Goal: Task Accomplishment & Management: Use online tool/utility

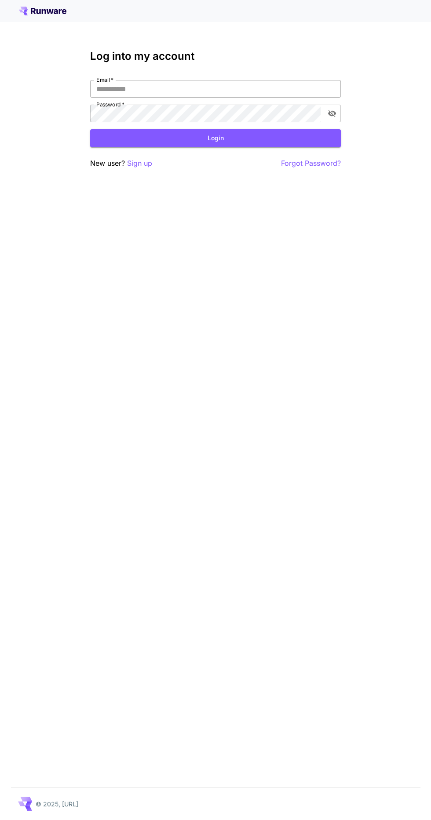
click at [279, 91] on input "Email   *" at bounding box center [215, 89] width 251 height 18
type input "**********"
click button "Login" at bounding box center [215, 138] width 251 height 18
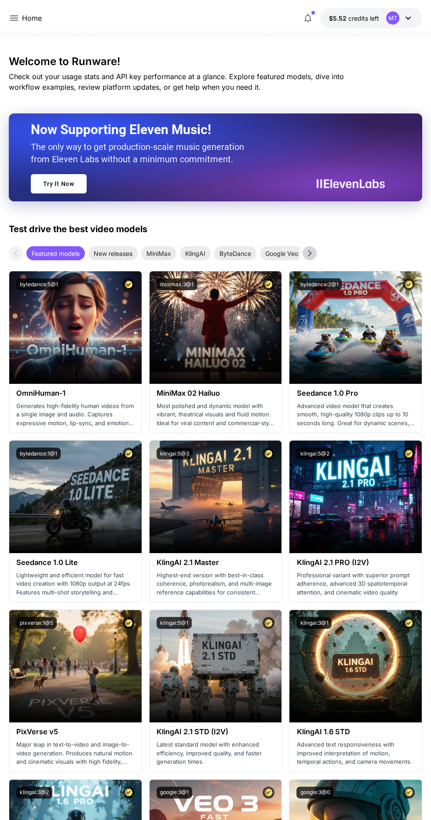
click at [28, 20] on p "Home" at bounding box center [32, 18] width 20 height 11
click at [14, 18] on icon at bounding box center [14, 17] width 8 height 5
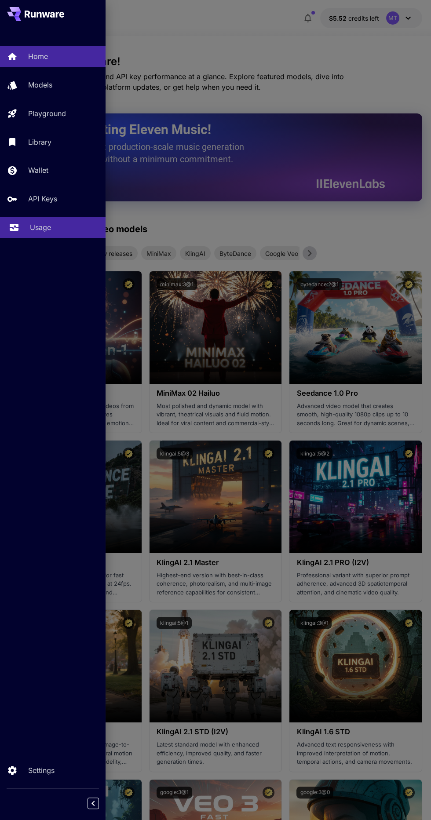
click at [64, 231] on div "Usage" at bounding box center [64, 227] width 69 height 11
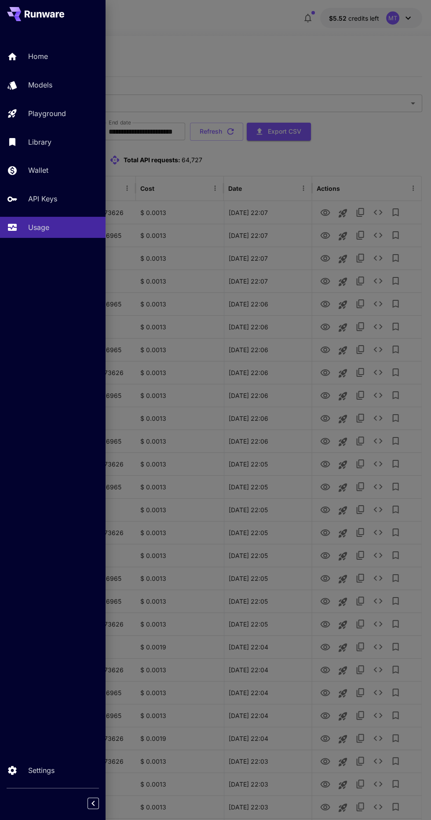
click at [386, 165] on div at bounding box center [215, 410] width 431 height 820
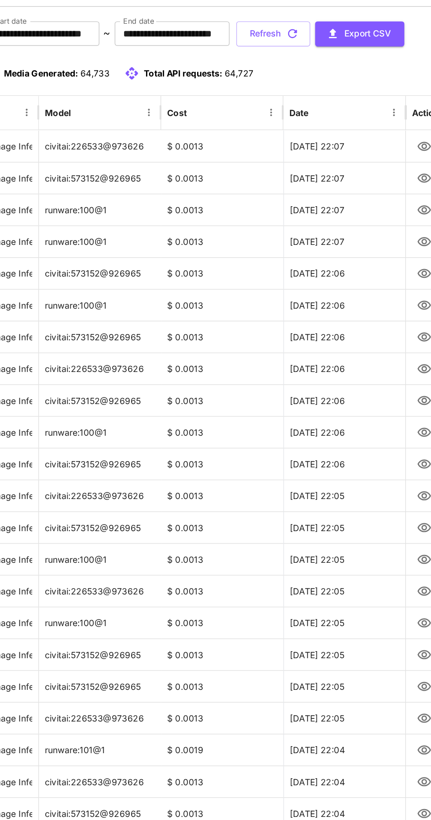
scroll to position [0, 0]
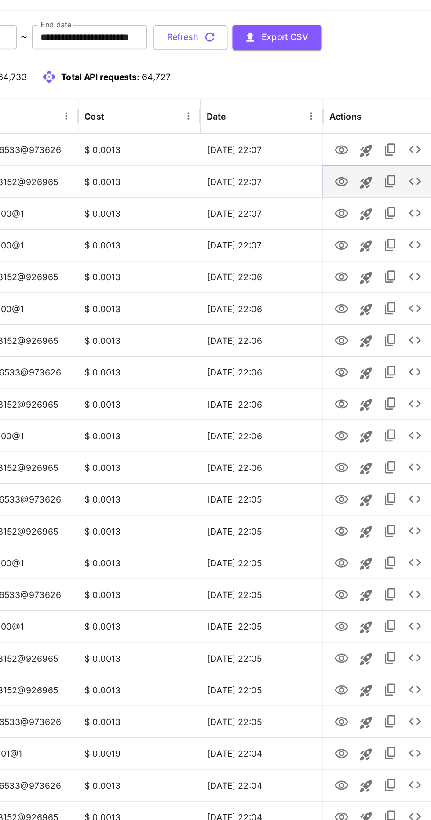
click at [324, 236] on icon "View" at bounding box center [325, 235] width 10 height 7
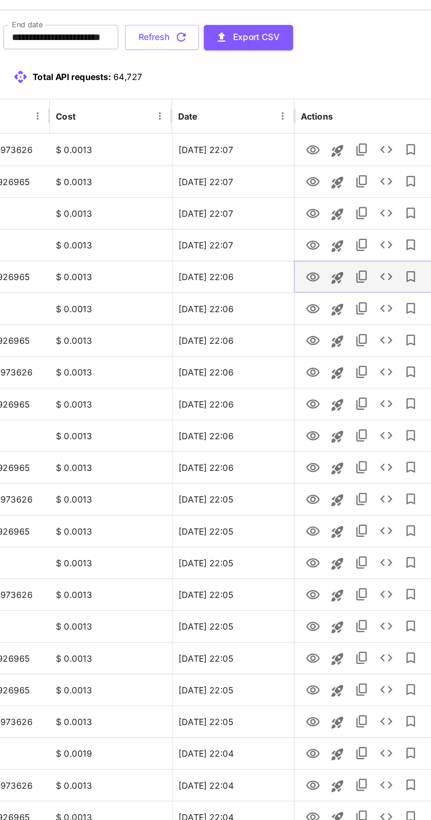
click at [326, 303] on icon "View" at bounding box center [325, 303] width 10 height 7
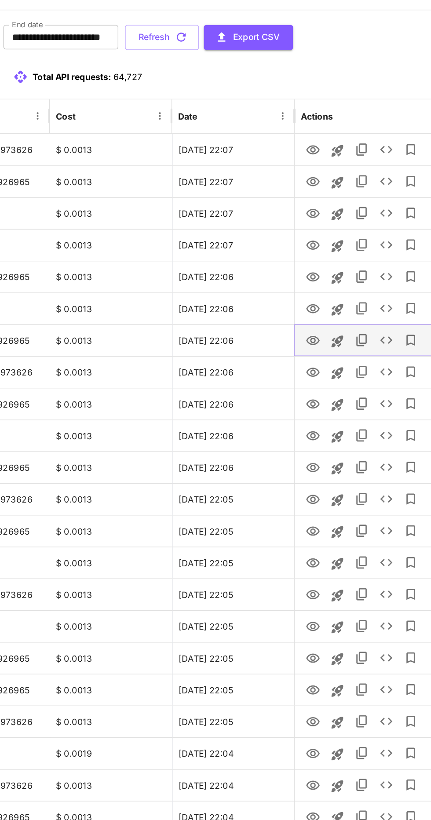
click at [325, 349] on icon "View" at bounding box center [325, 349] width 11 height 11
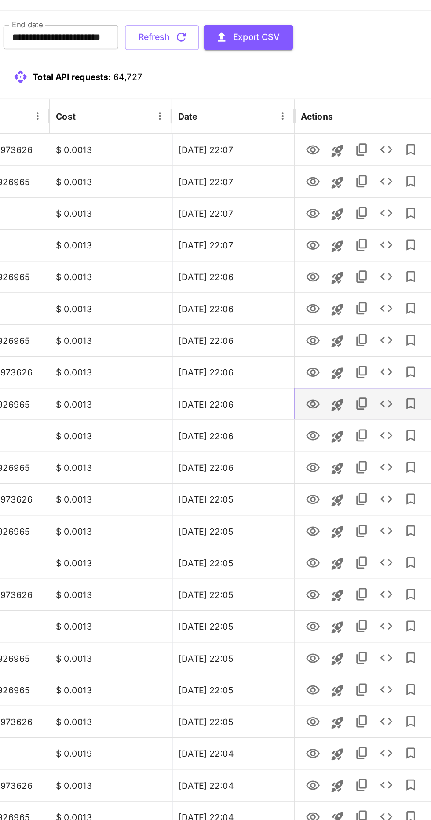
click at [328, 394] on icon "View" at bounding box center [325, 395] width 11 height 11
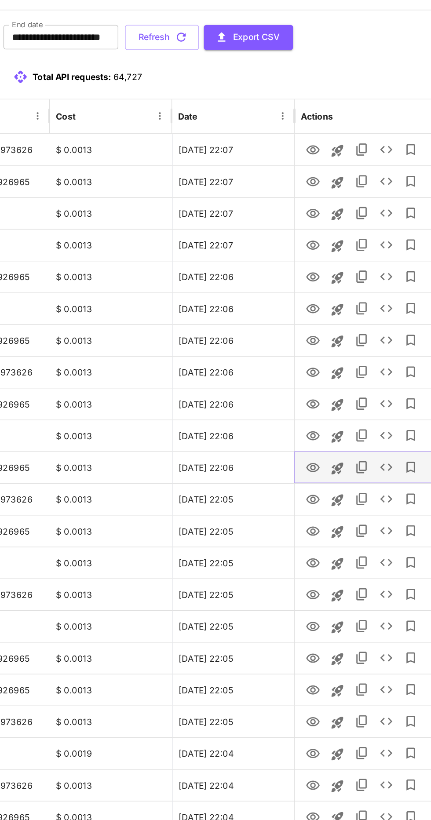
click at [325, 440] on icon "View" at bounding box center [325, 441] width 11 height 11
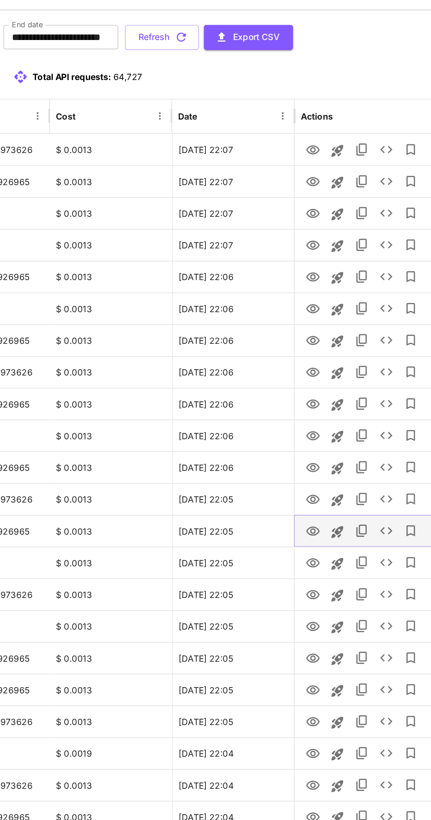
click at [323, 488] on icon "View" at bounding box center [325, 486] width 10 height 7
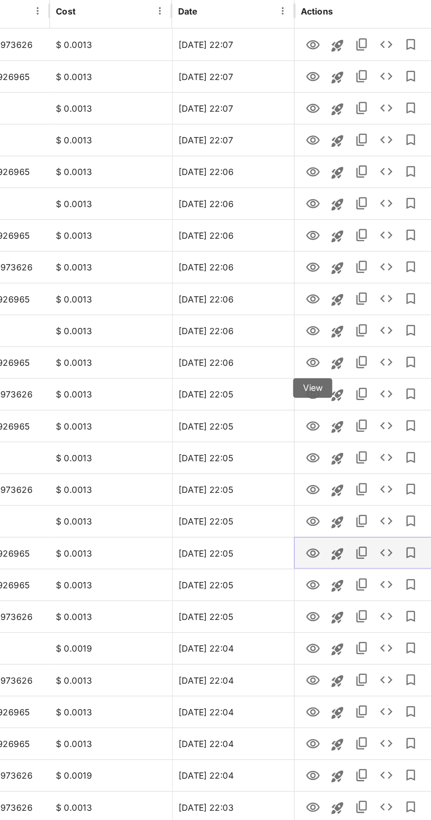
click at [325, 578] on icon "View" at bounding box center [325, 578] width 11 height 11
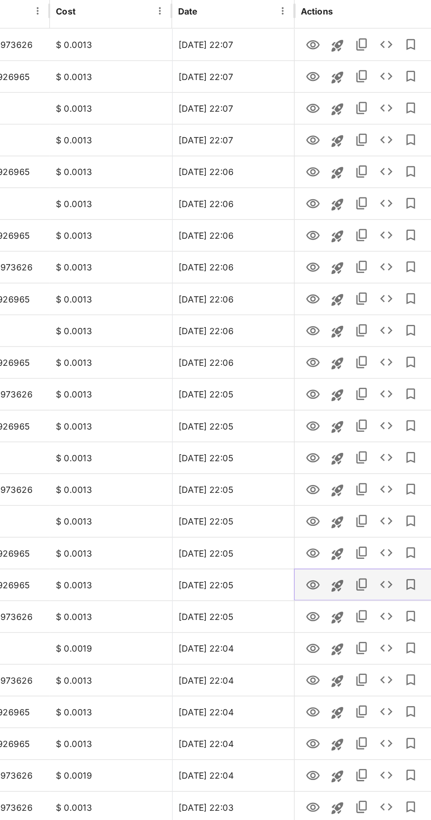
click at [327, 601] on icon "View" at bounding box center [325, 601] width 10 height 7
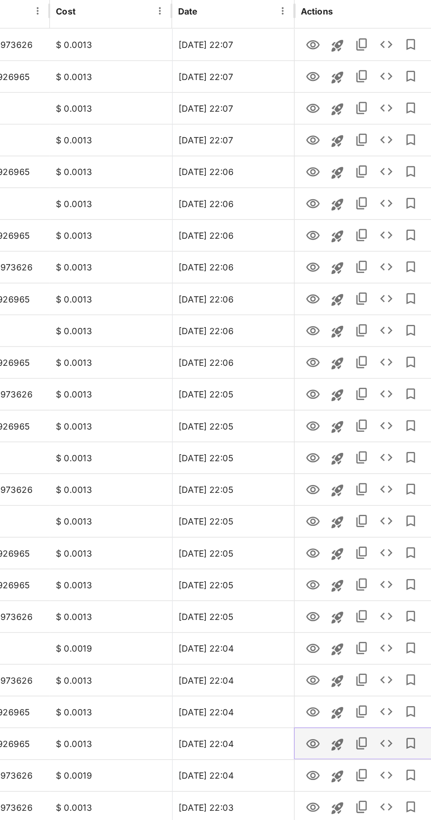
click at [325, 716] on icon "View" at bounding box center [325, 715] width 11 height 11
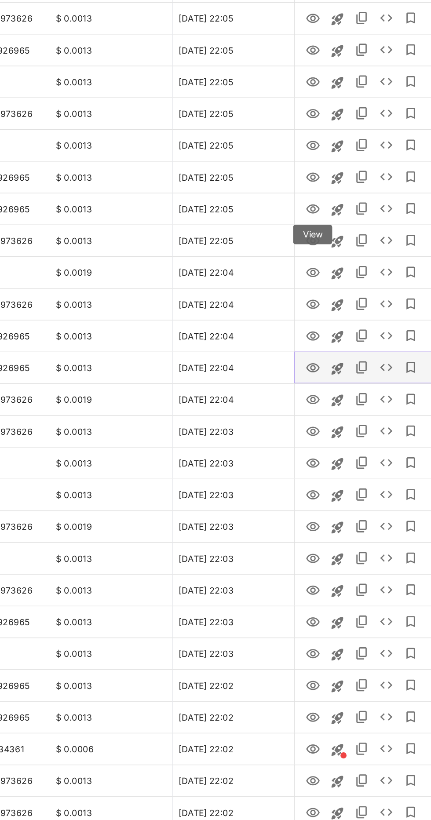
scroll to position [222, 0]
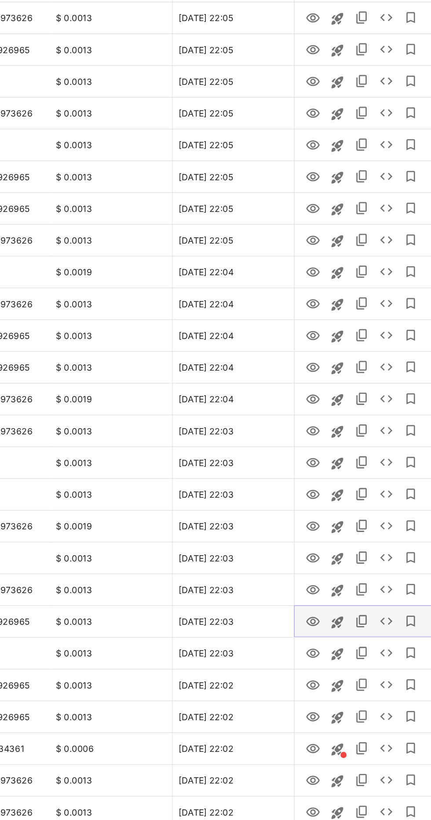
click at [325, 679] on icon "View" at bounding box center [325, 677] width 10 height 7
click at [325, 677] on icon "View" at bounding box center [325, 677] width 11 height 11
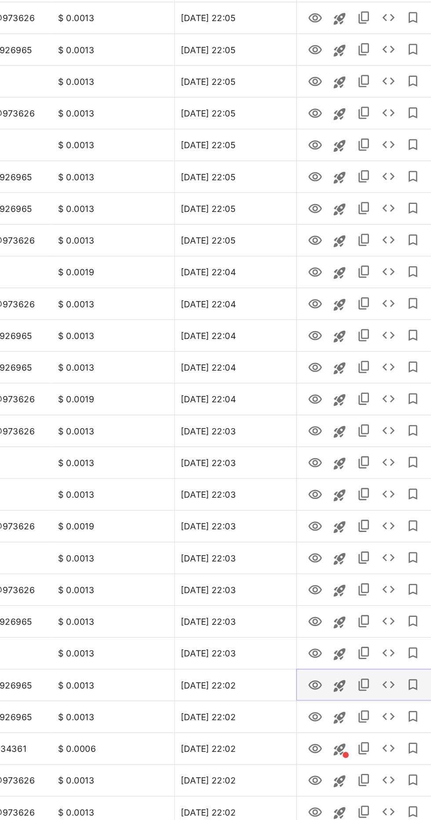
click at [325, 724] on icon "View" at bounding box center [325, 723] width 11 height 11
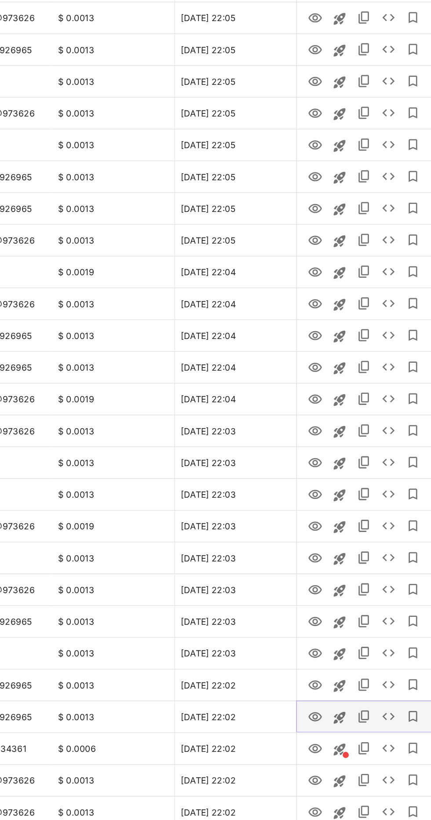
click at [326, 745] on icon "View" at bounding box center [325, 746] width 11 height 11
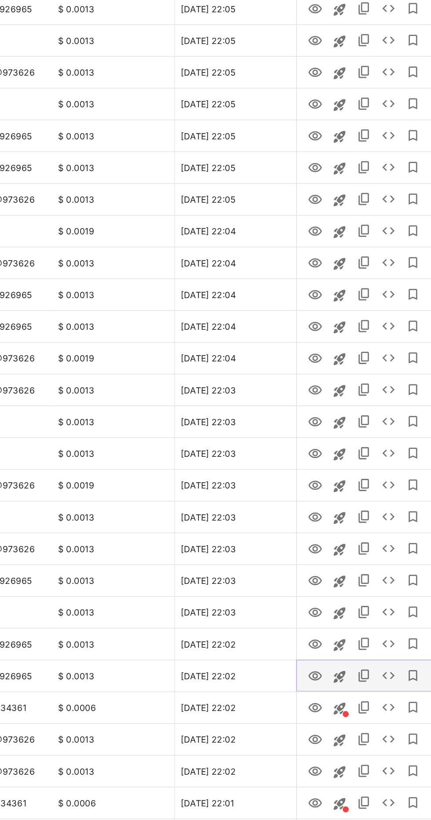
scroll to position [279, 0]
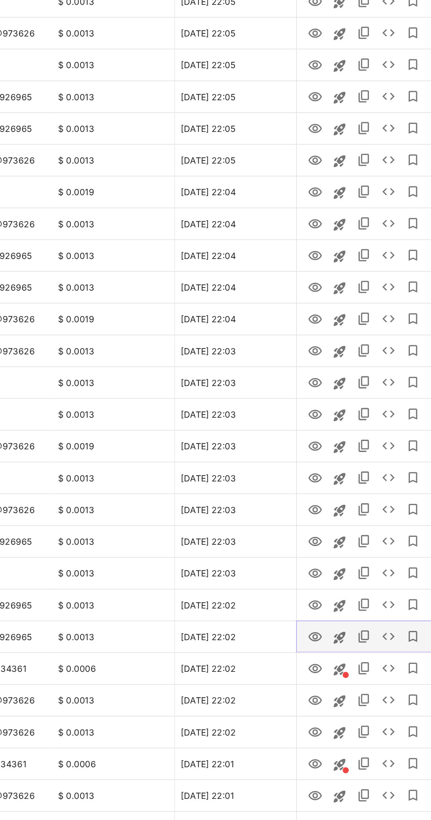
click at [326, 688] on icon "View" at bounding box center [325, 688] width 11 height 11
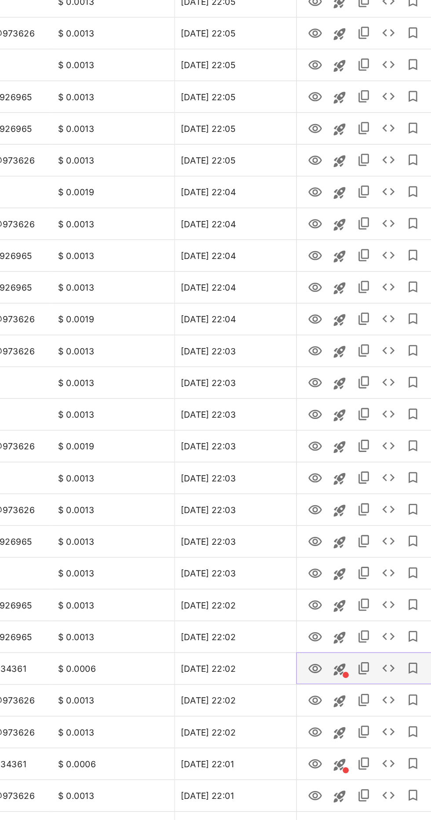
click at [325, 710] on icon "View" at bounding box center [325, 711] width 11 height 11
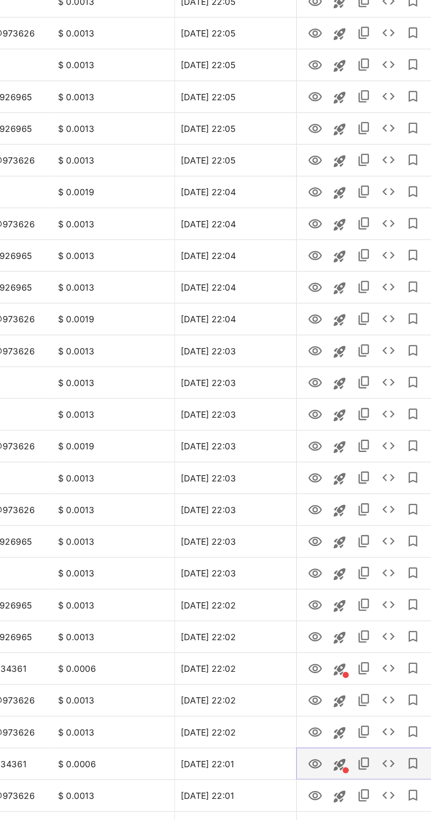
click at [326, 779] on icon "View" at bounding box center [325, 780] width 11 height 11
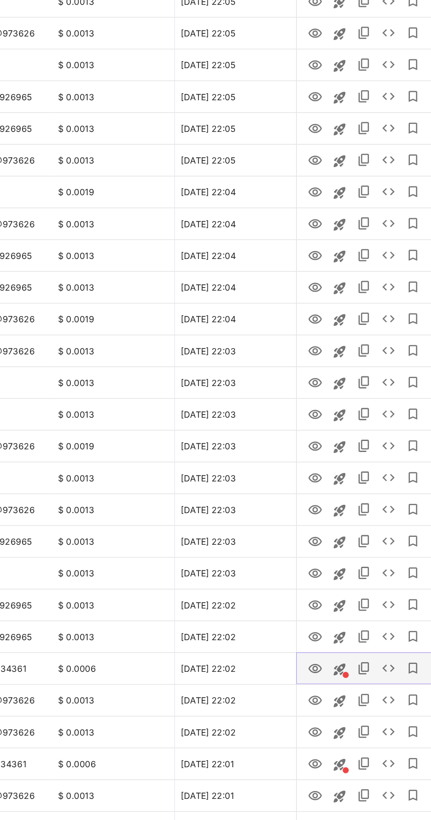
click at [326, 711] on icon "View" at bounding box center [325, 711] width 10 height 7
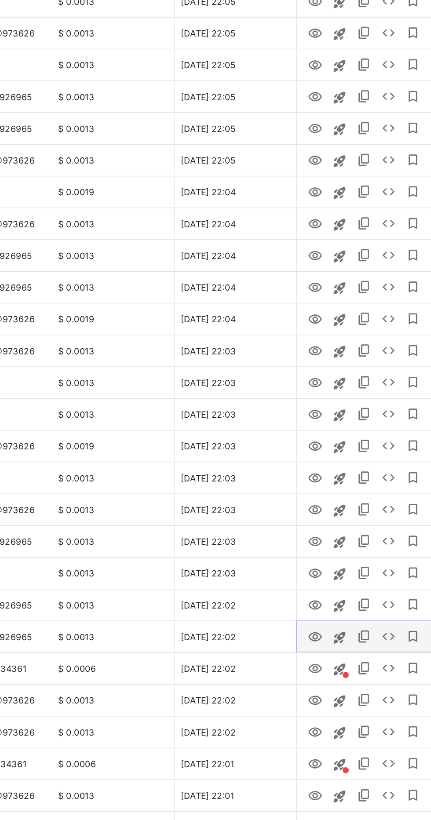
click at [325, 686] on icon "View" at bounding box center [325, 688] width 11 height 11
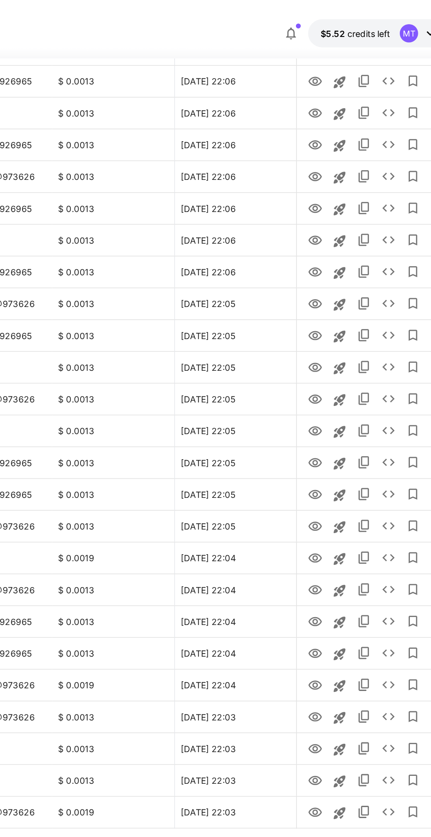
scroll to position [0, 0]
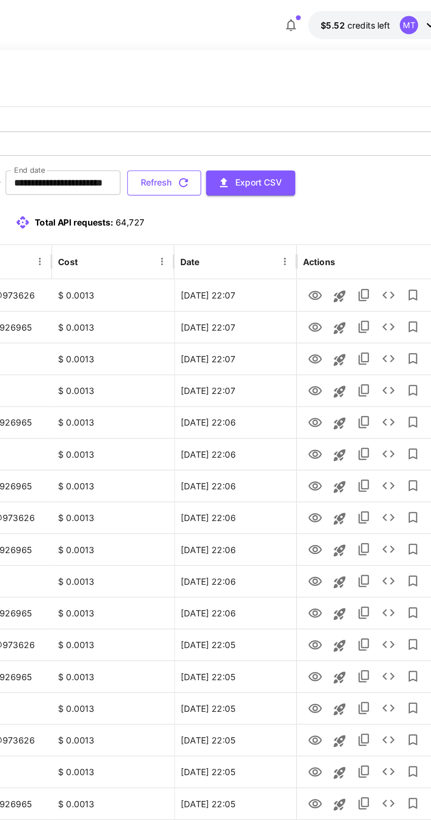
click at [243, 128] on button "Refresh" at bounding box center [216, 132] width 53 height 18
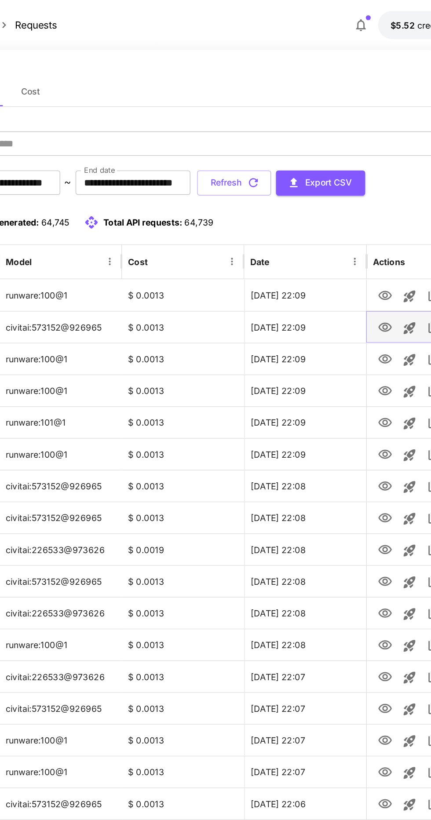
click at [323, 238] on icon "View" at bounding box center [325, 235] width 10 height 7
click at [325, 350] on icon "View" at bounding box center [325, 350] width 11 height 11
click at [326, 372] on icon "View" at bounding box center [325, 373] width 11 height 11
